Goal: Task Accomplishment & Management: Use online tool/utility

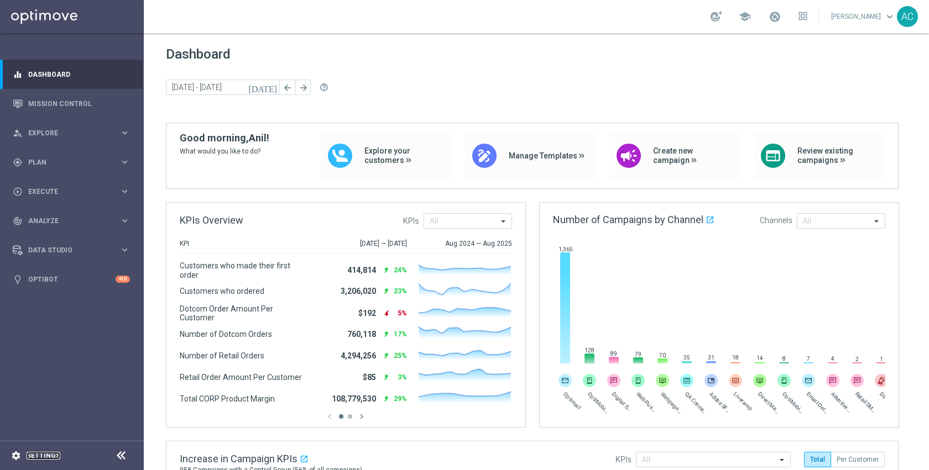
click at [50, 457] on link "Settings" at bounding box center [44, 456] width 34 height 7
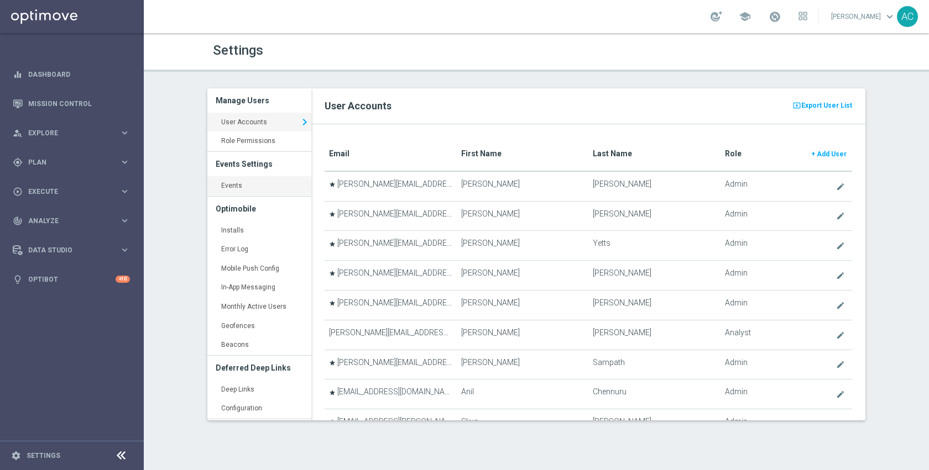
click at [245, 187] on link "Events keyboard_arrow_right" at bounding box center [259, 186] width 104 height 20
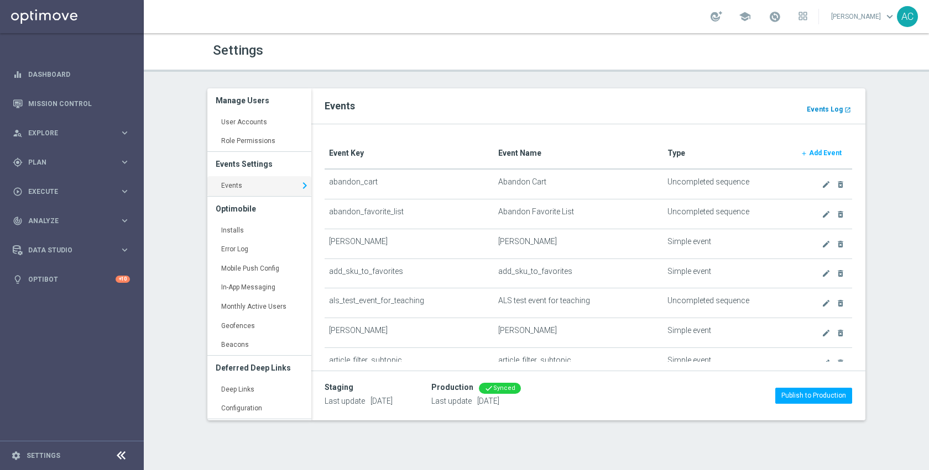
click at [820, 109] on b "Events Log" at bounding box center [825, 110] width 36 height 8
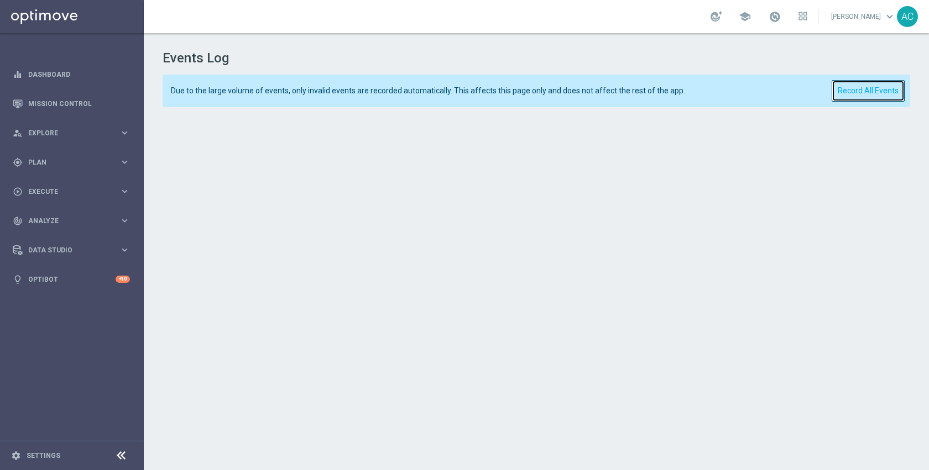
click at [844, 92] on button "Record All Events" at bounding box center [867, 91] width 73 height 22
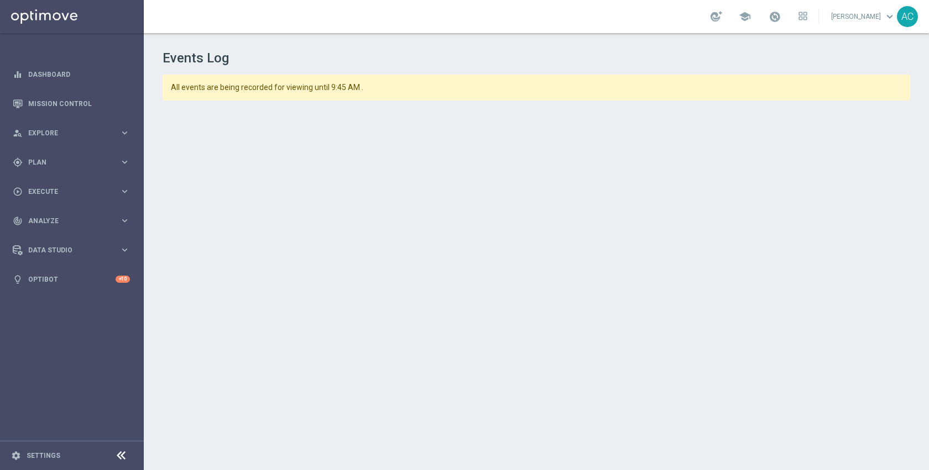
click at [513, 51] on h1 "Events Log" at bounding box center [536, 58] width 747 height 16
click at [514, 83] on span "All events are being recorded for viewing until 9:45 AM ." at bounding box center [502, 87] width 663 height 9
click at [360, 64] on h1 "Events Log" at bounding box center [536, 58] width 747 height 16
